Goal: Information Seeking & Learning: Learn about a topic

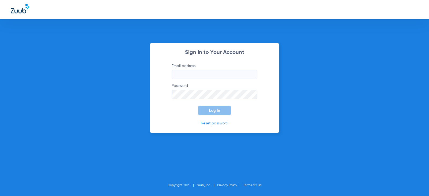
click at [190, 74] on input "Email address" at bounding box center [215, 74] width 86 height 9
type input "[EMAIL_ADDRESS][DOMAIN_NAME]"
click at [198, 106] on button "Log In" at bounding box center [214, 111] width 33 height 10
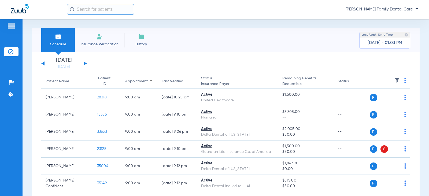
click at [84, 63] on button at bounding box center [85, 63] width 3 height 4
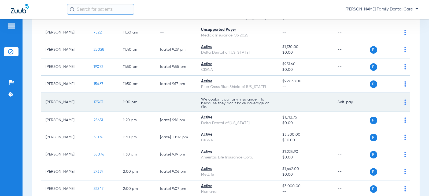
scroll to position [591, 0]
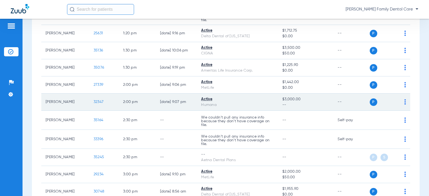
click at [94, 100] on span "32347" at bounding box center [99, 102] width 10 height 4
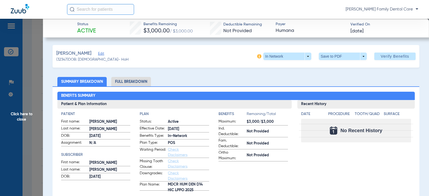
click at [121, 84] on li "Full Breakdown" at bounding box center [131, 81] width 40 height 9
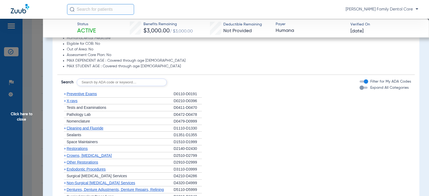
scroll to position [483, 0]
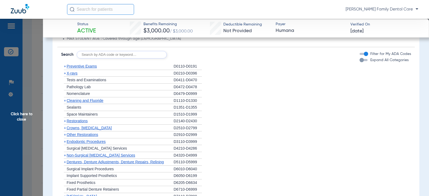
click at [64, 68] on span "+" at bounding box center [65, 66] width 2 height 4
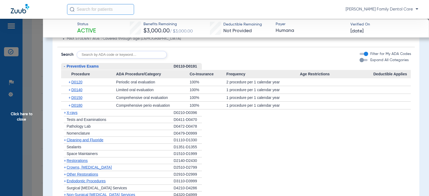
click at [64, 68] on span "-" at bounding box center [64, 66] width 1 height 4
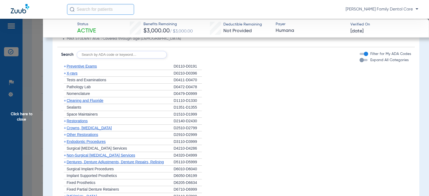
click at [66, 75] on span "+" at bounding box center [65, 73] width 2 height 4
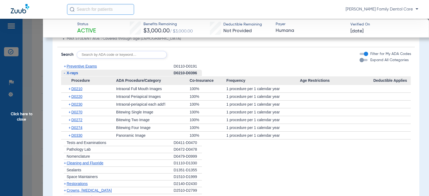
click at [253, 184] on li "+ Restorations D2140-D2430" at bounding box center [236, 184] width 350 height 7
click at [64, 74] on span "-" at bounding box center [64, 73] width 1 height 4
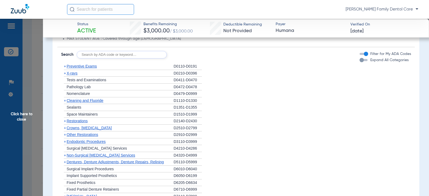
click at [65, 101] on span "+" at bounding box center [65, 101] width 2 height 4
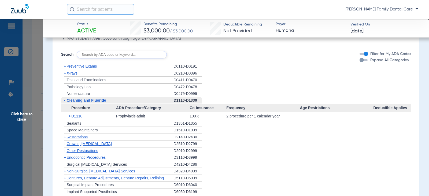
click at [65, 101] on span "-" at bounding box center [64, 100] width 1 height 4
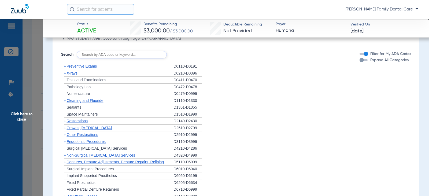
click at [65, 123] on span "+" at bounding box center [65, 121] width 2 height 4
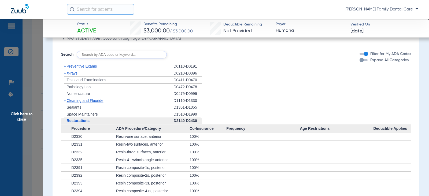
click at [64, 121] on span "-" at bounding box center [64, 121] width 1 height 4
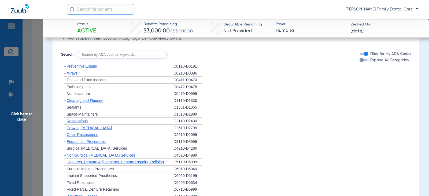
click at [64, 128] on span "+" at bounding box center [65, 128] width 2 height 4
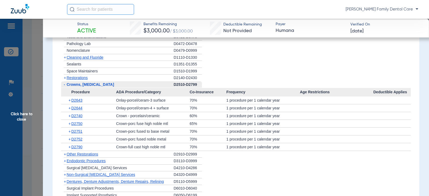
scroll to position [537, 0]
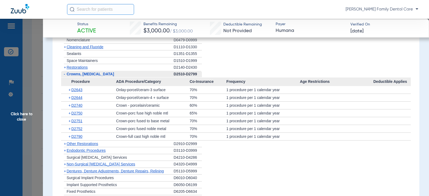
click at [65, 75] on span "-" at bounding box center [64, 74] width 1 height 4
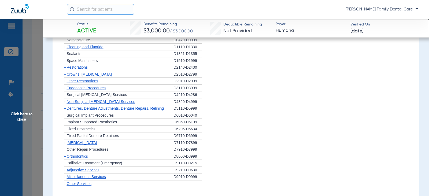
click at [65, 82] on span "+" at bounding box center [65, 81] width 2 height 4
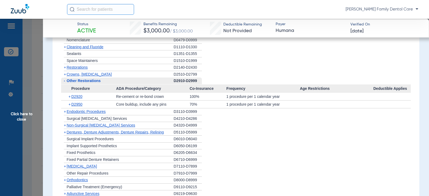
click at [65, 82] on span "-" at bounding box center [64, 81] width 1 height 4
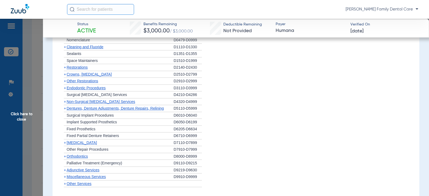
click at [66, 89] on span "+" at bounding box center [64, 88] width 6 height 7
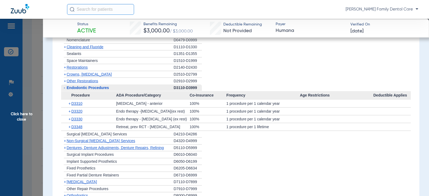
click at [66, 89] on span "-" at bounding box center [64, 88] width 6 height 7
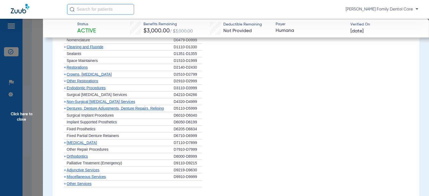
click at [65, 103] on span "+" at bounding box center [65, 102] width 2 height 4
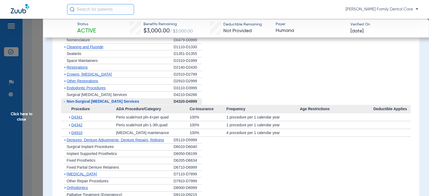
click at [247, 179] on li "+ Other Repair Procedures D7910-D7999" at bounding box center [236, 181] width 350 height 7
click at [65, 141] on span "+" at bounding box center [65, 140] width 2 height 4
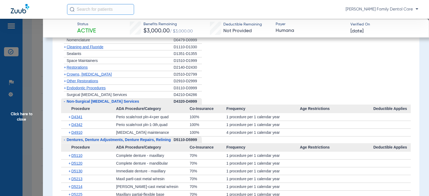
click at [65, 141] on span "-" at bounding box center [64, 140] width 6 height 7
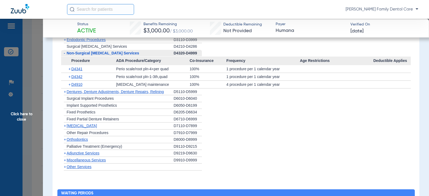
scroll to position [591, 0]
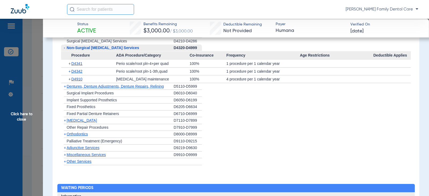
click at [65, 121] on span "+" at bounding box center [65, 120] width 2 height 4
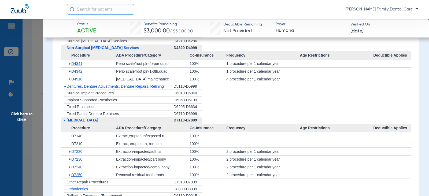
click at [65, 121] on span "-" at bounding box center [64, 120] width 6 height 7
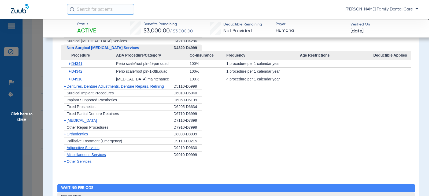
click at [65, 148] on span "+" at bounding box center [65, 148] width 2 height 4
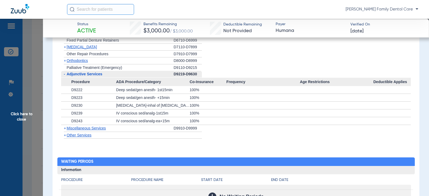
scroll to position [698, 0]
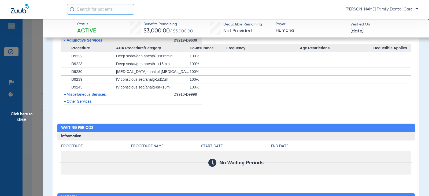
click at [65, 95] on span "+" at bounding box center [65, 94] width 2 height 4
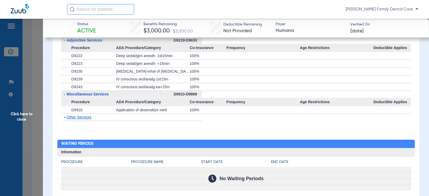
click at [23, 113] on span "Click here to close" at bounding box center [21, 117] width 43 height 196
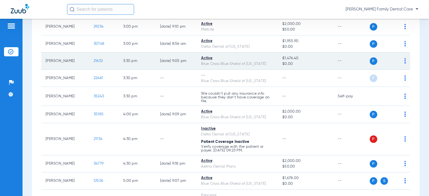
scroll to position [752, 0]
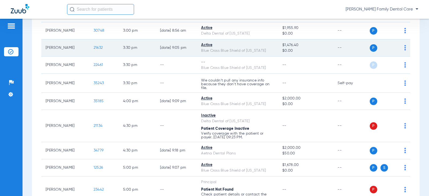
click at [97, 49] on span "21632" at bounding box center [98, 48] width 9 height 4
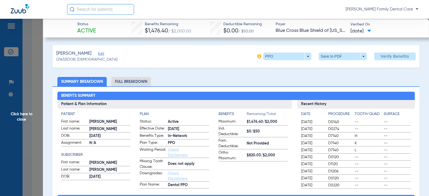
click at [135, 83] on li "Full Breakdown" at bounding box center [131, 81] width 40 height 9
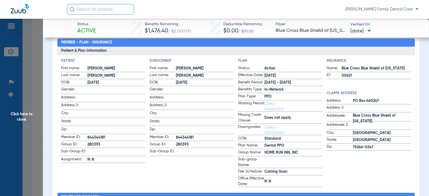
scroll to position [54, 0]
click at [209, 100] on form "First name: [PERSON_NAME] Last name: [PERSON_NAME]: [DEMOGRAPHIC_DATA] Gender: …" at bounding box center [192, 110] width 84 height 91
click at [192, 130] on span at bounding box center [205, 129] width 58 height 6
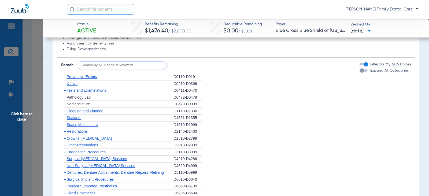
scroll to position [483, 0]
click at [65, 76] on span "+" at bounding box center [65, 76] width 2 height 4
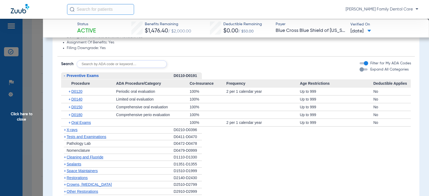
click at [64, 76] on span "-" at bounding box center [64, 76] width 1 height 4
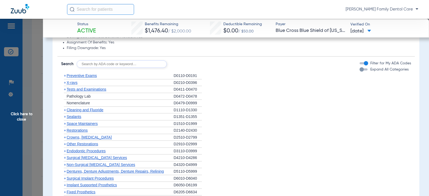
click at [64, 83] on span "+" at bounding box center [65, 83] width 2 height 4
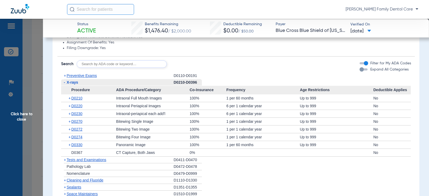
click at [64, 83] on span "-" at bounding box center [64, 82] width 1 height 4
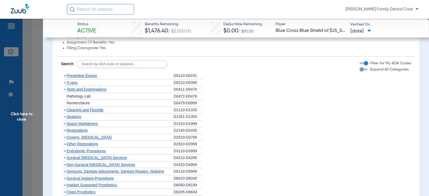
click at [65, 89] on span "+" at bounding box center [65, 89] width 2 height 4
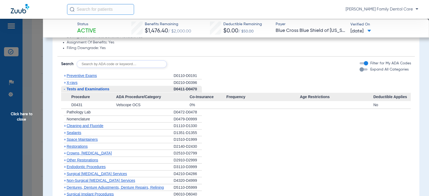
click at [65, 89] on span "-" at bounding box center [64, 89] width 1 height 4
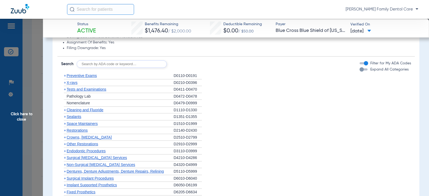
click at [66, 109] on span "+" at bounding box center [65, 110] width 2 height 4
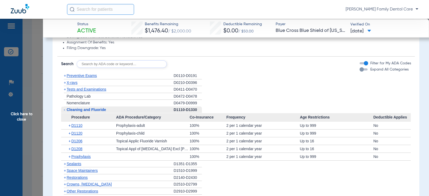
click at [66, 109] on span "-" at bounding box center [64, 110] width 6 height 7
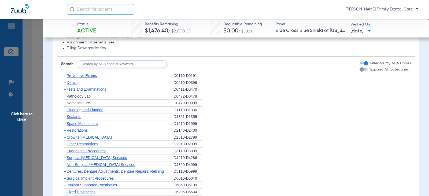
click at [65, 119] on span "+" at bounding box center [65, 117] width 2 height 4
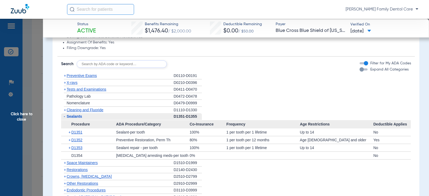
click at [65, 118] on span "-" at bounding box center [64, 116] width 6 height 7
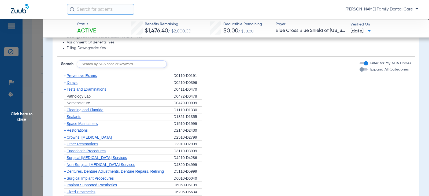
click at [65, 131] on span "+" at bounding box center [65, 130] width 2 height 4
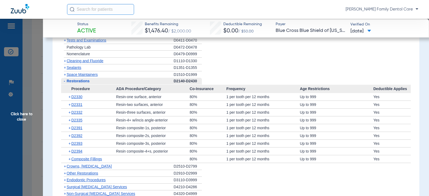
scroll to position [537, 0]
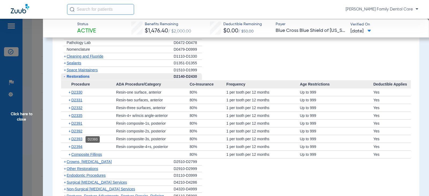
click at [77, 138] on span "D2393" at bounding box center [76, 139] width 11 height 4
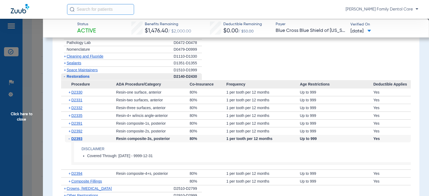
click at [77, 138] on span "D2393" at bounding box center [76, 139] width 11 height 4
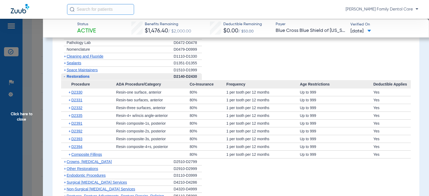
click at [64, 77] on span "-" at bounding box center [64, 76] width 1 height 4
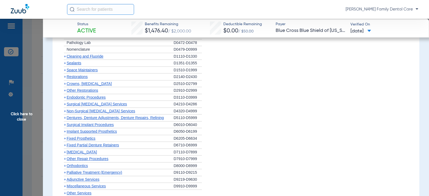
click at [64, 85] on span "+" at bounding box center [65, 84] width 2 height 4
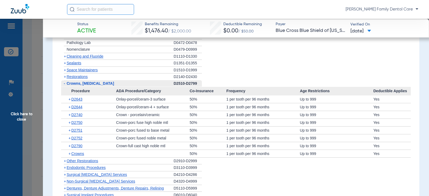
click at [65, 85] on span "-" at bounding box center [64, 83] width 1 height 4
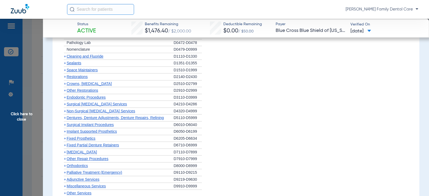
click at [65, 90] on span "+" at bounding box center [65, 90] width 2 height 4
